Goal: Navigation & Orientation: Find specific page/section

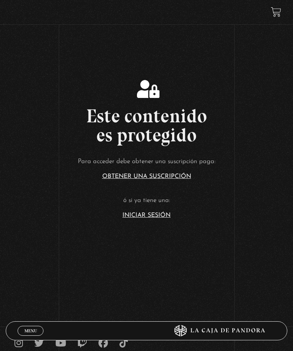
click at [149, 219] on link "Iniciar Sesión" at bounding box center [146, 216] width 48 height 6
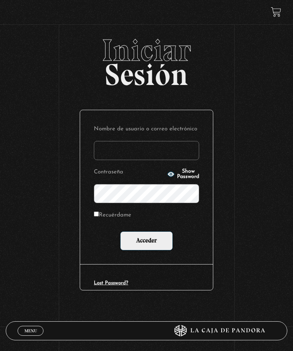
click at [170, 153] on input "Nombre de usuario o correo electrónico" at bounding box center [146, 150] width 105 height 19
type input "arlinerobles@hotmail.es"
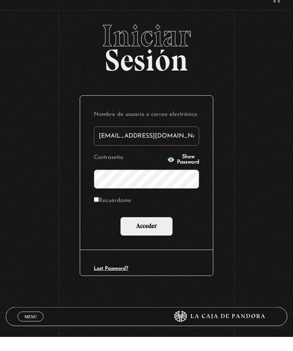
click at [158, 232] on input "Acceder" at bounding box center [146, 241] width 53 height 19
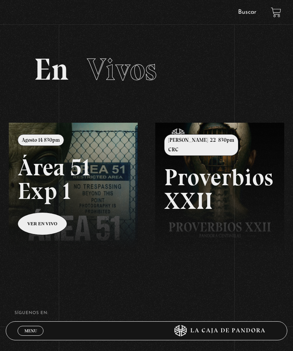
click at [46, 236] on link at bounding box center [155, 298] width 293 height 351
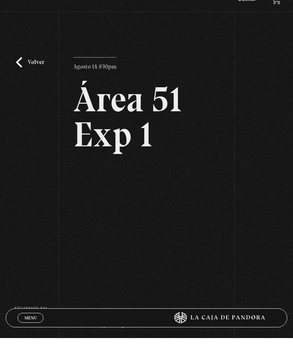
scroll to position [13, 0]
